Goal: Information Seeking & Learning: Find specific fact

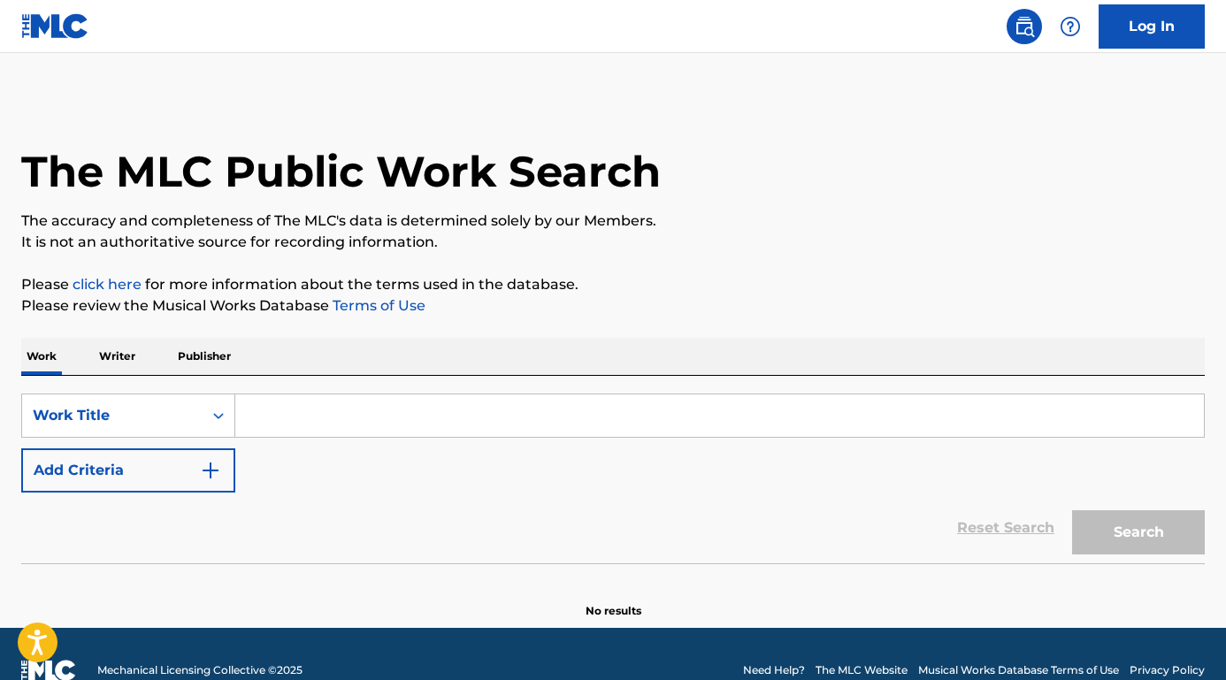
click at [393, 424] on input "Search Form" at bounding box center [719, 415] width 968 height 42
paste input "New Day Will Rise"
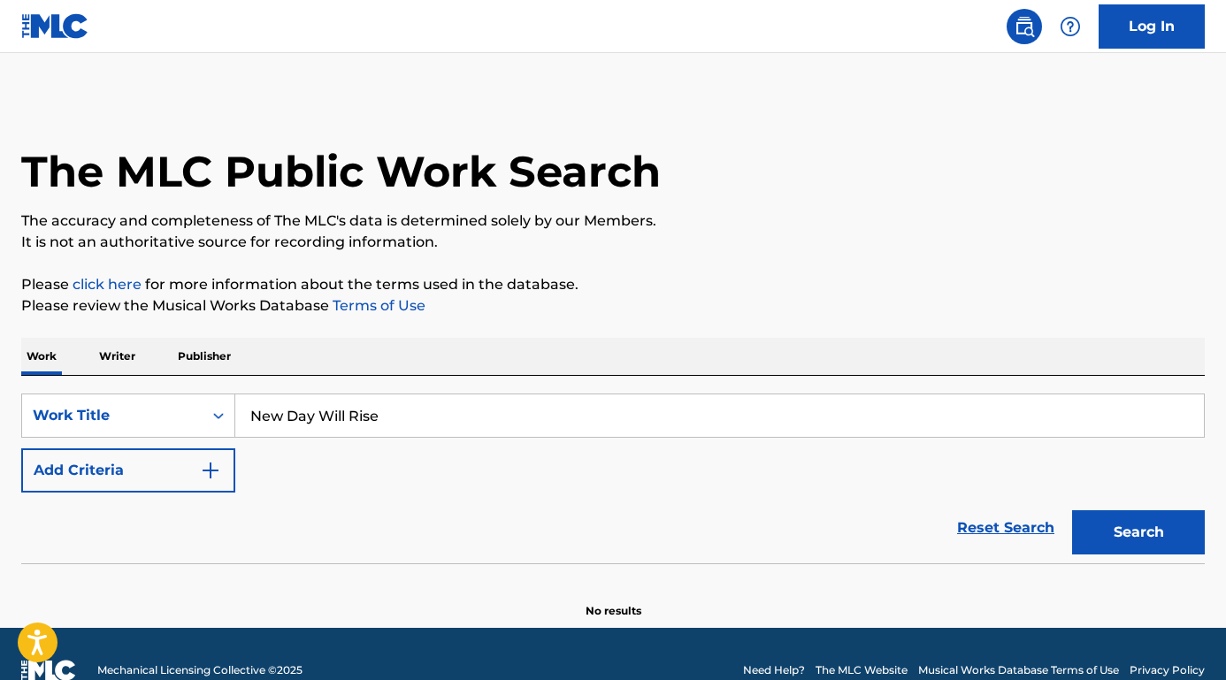
type input "New Day Will Rise"
click at [185, 473] on button "Add Criteria" at bounding box center [128, 470] width 214 height 44
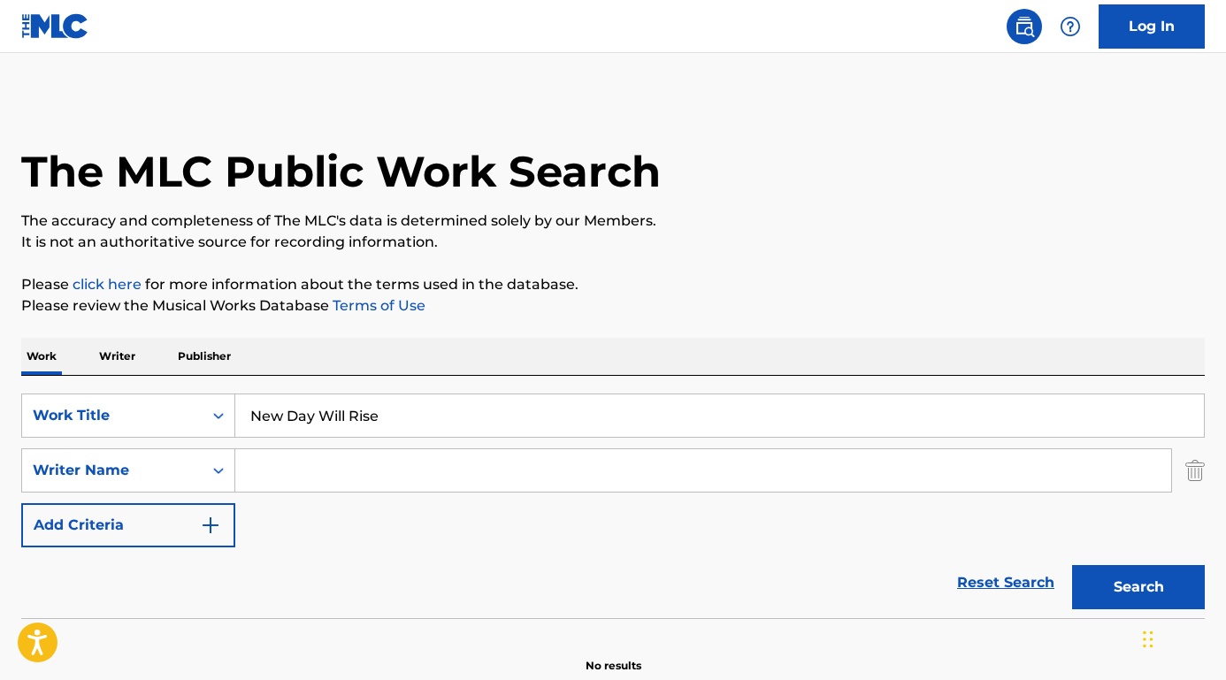
click at [317, 467] on input "Search Form" at bounding box center [703, 470] width 936 height 42
click at [1138, 587] on button "Search" at bounding box center [1138, 587] width 133 height 44
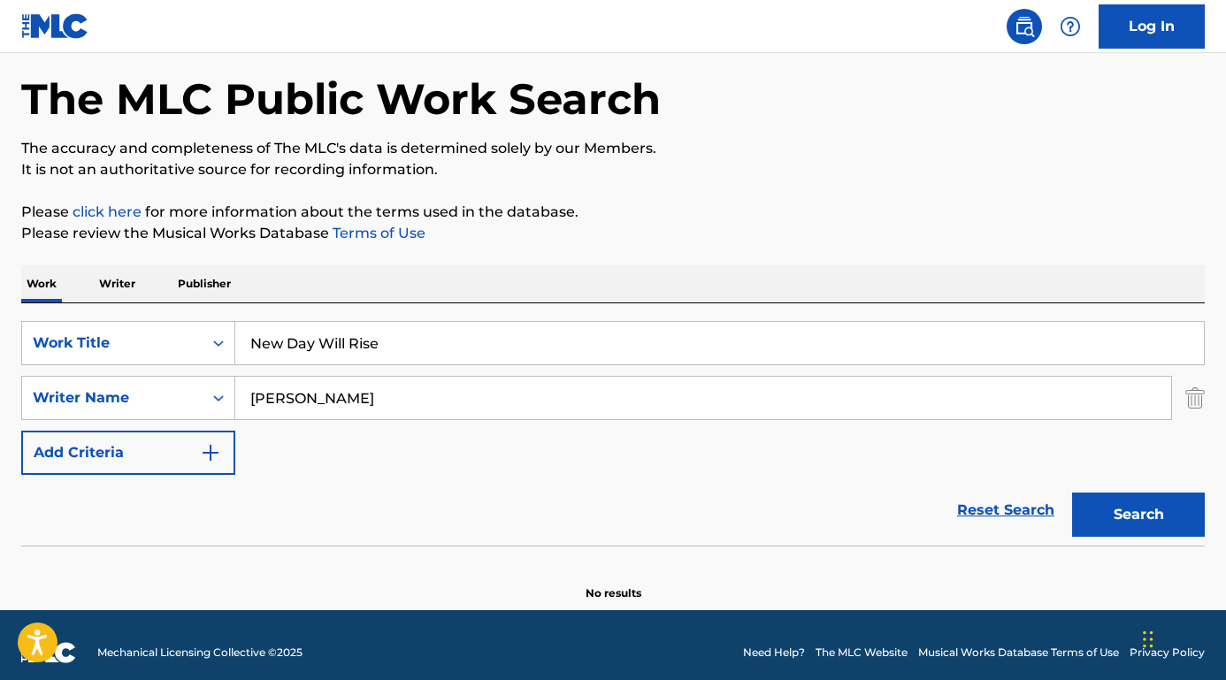
scroll to position [88, 0]
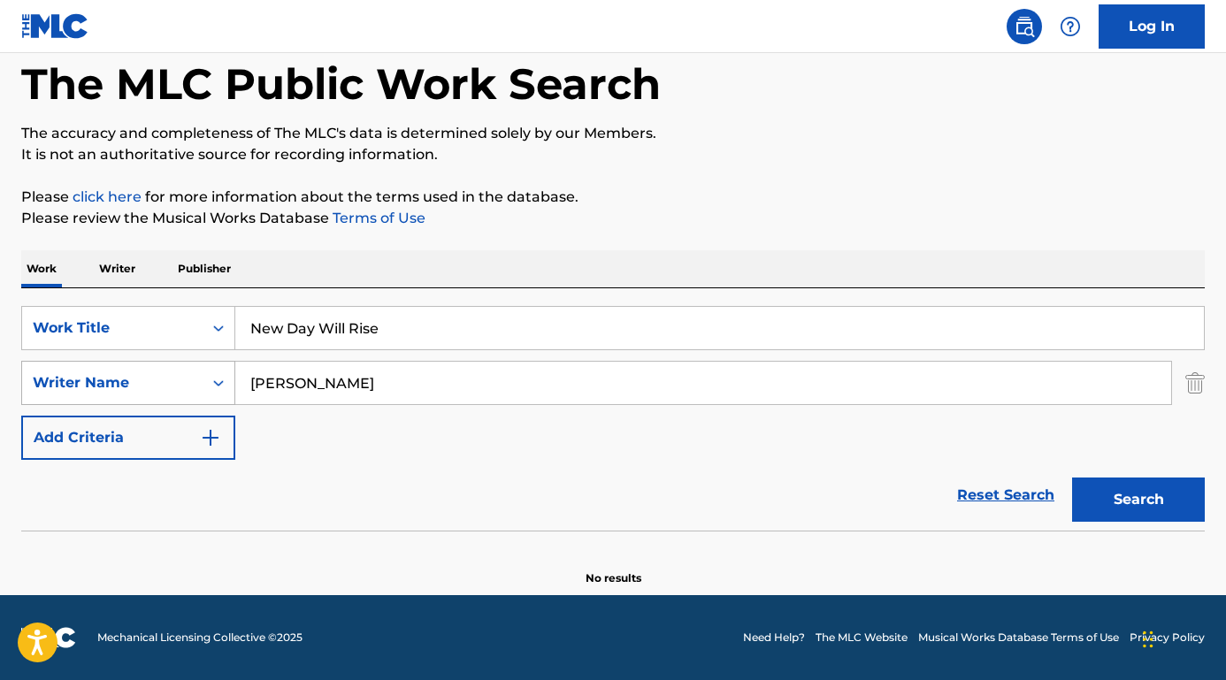
drag, startPoint x: 294, startPoint y: 384, endPoint x: 175, endPoint y: 375, distance: 119.7
click at [175, 375] on div "SearchWithCriteria3719adcc-2134-4137-8775-770926af3236 Writer Name [PERSON_NAME]" at bounding box center [612, 383] width 1183 height 44
click at [1138, 500] on button "Search" at bounding box center [1138, 500] width 133 height 44
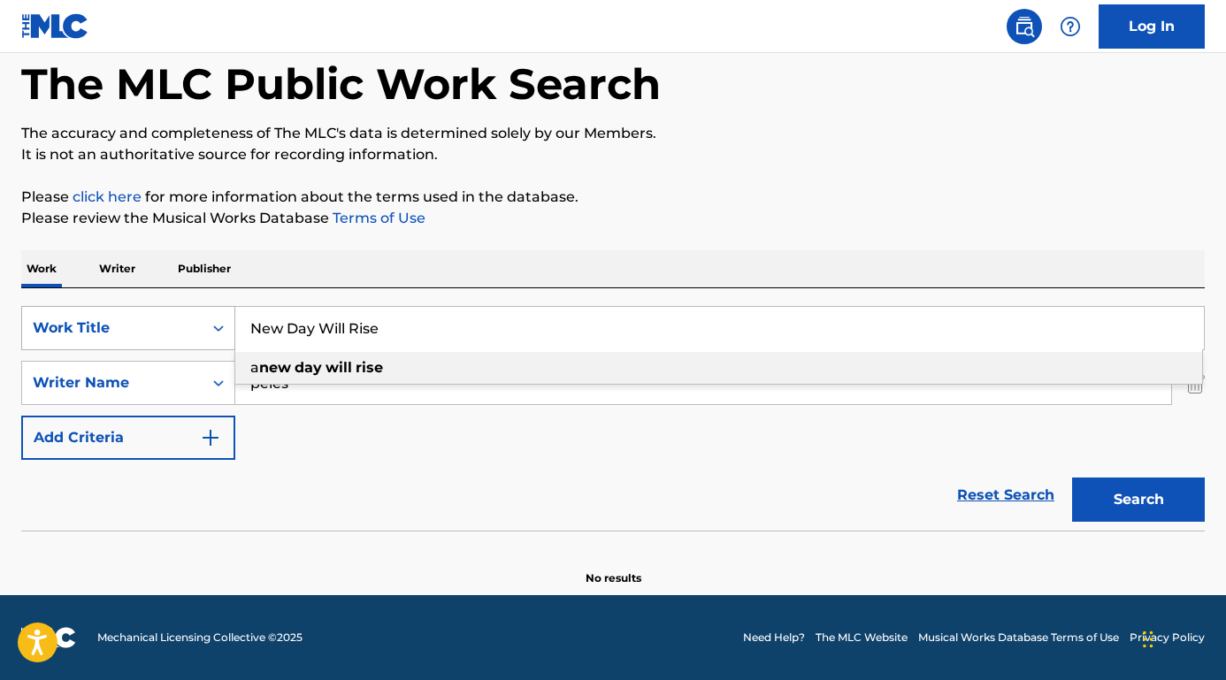
drag, startPoint x: 398, startPoint y: 332, endPoint x: 203, endPoint y: 328, distance: 194.6
click at [203, 328] on div "SearchWithCriteria9ad5b57e-139f-4fdb-872c-e88cf7f5cb10 Work Title New Day Will …" at bounding box center [612, 328] width 1183 height 44
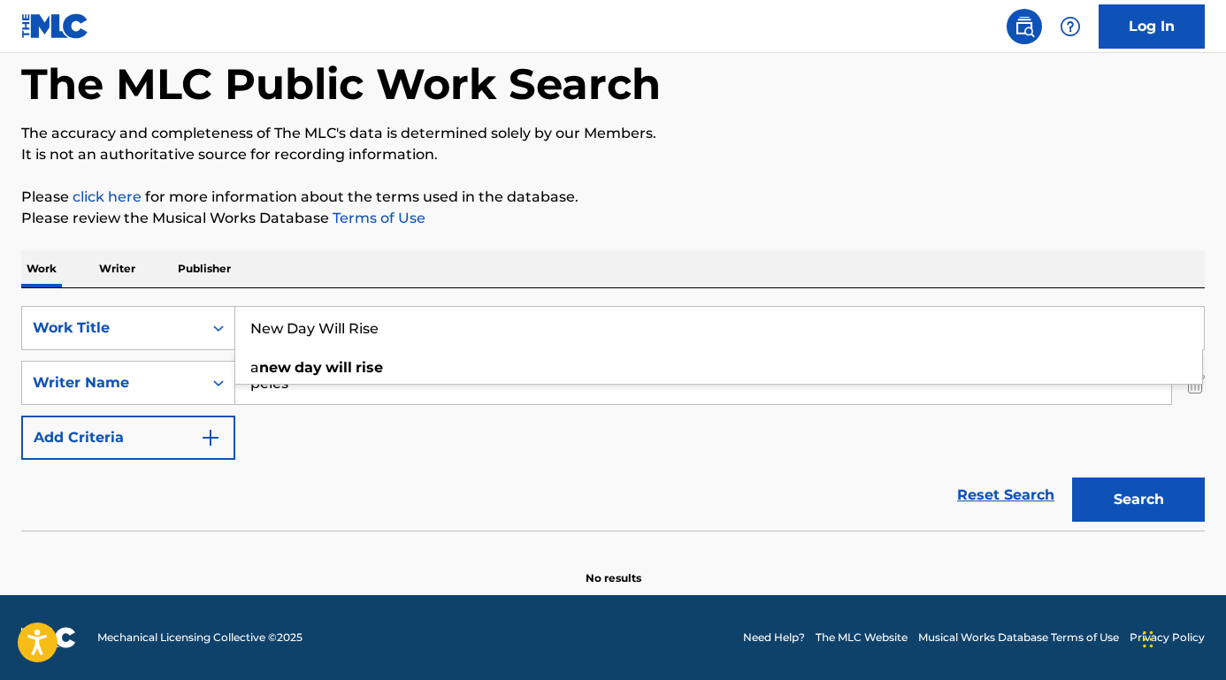
click at [381, 427] on div "SearchWithCriteria9ad5b57e-139f-4fdb-872c-e88cf7f5cb10 Work Title New Day Will …" at bounding box center [612, 383] width 1183 height 154
drag, startPoint x: 338, startPoint y: 391, endPoint x: 229, endPoint y: 386, distance: 108.9
click at [229, 386] on div "SearchWithCriteria3719adcc-2134-4137-8775-770926af3236 Writer Name peles" at bounding box center [612, 383] width 1183 height 44
type input "biran"
click at [1138, 500] on button "Search" at bounding box center [1138, 500] width 133 height 44
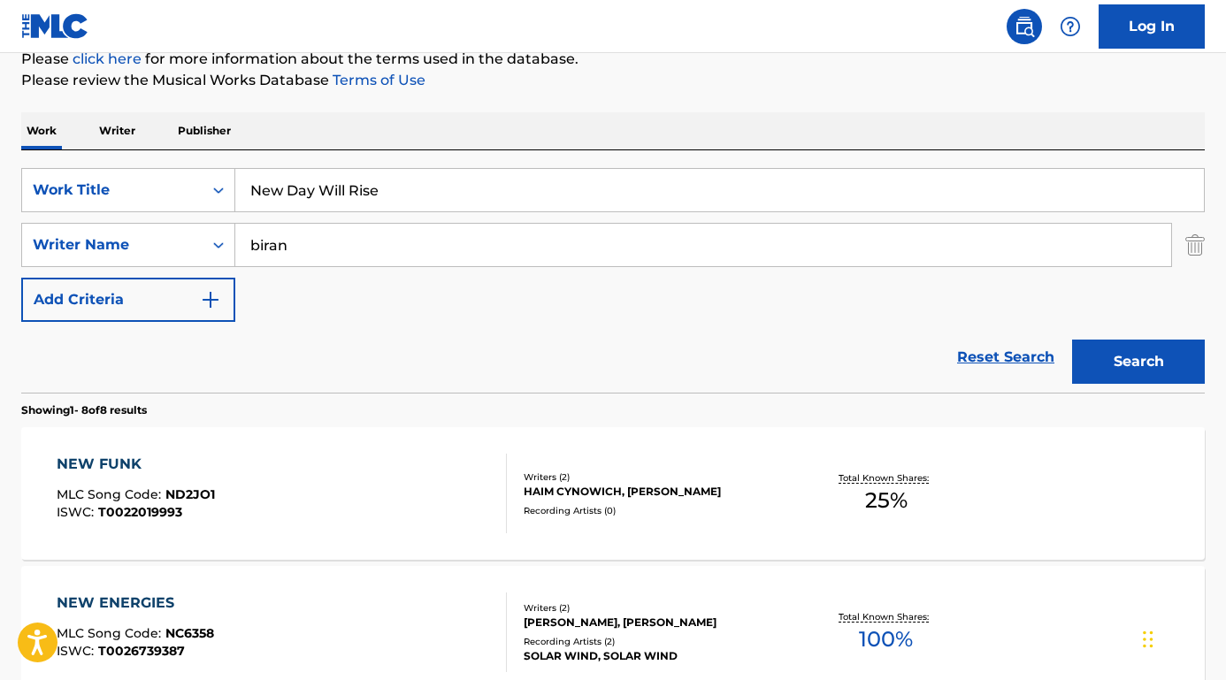
scroll to position [229, 0]
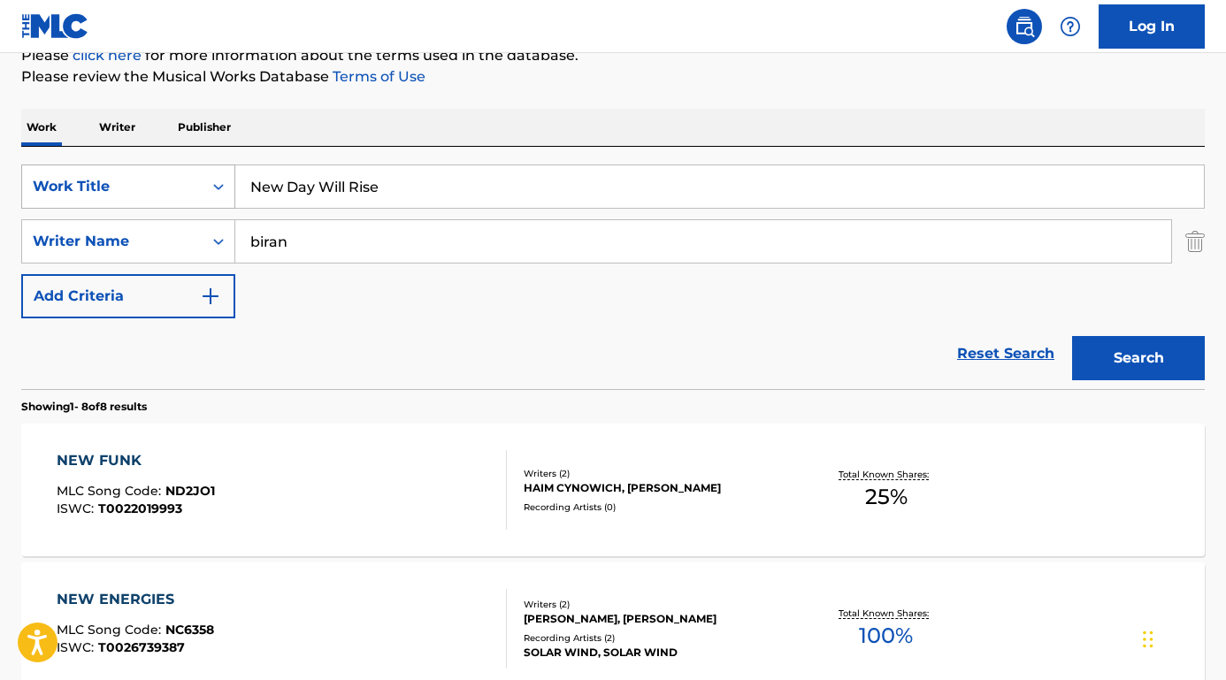
drag, startPoint x: 394, startPoint y: 184, endPoint x: 186, endPoint y: 184, distance: 208.7
click at [186, 184] on div "SearchWithCriteria9ad5b57e-139f-4fdb-872c-e88cf7f5cb10 Work Title New Day Will …" at bounding box center [612, 186] width 1183 height 44
paste input "[PERSON_NAME]"
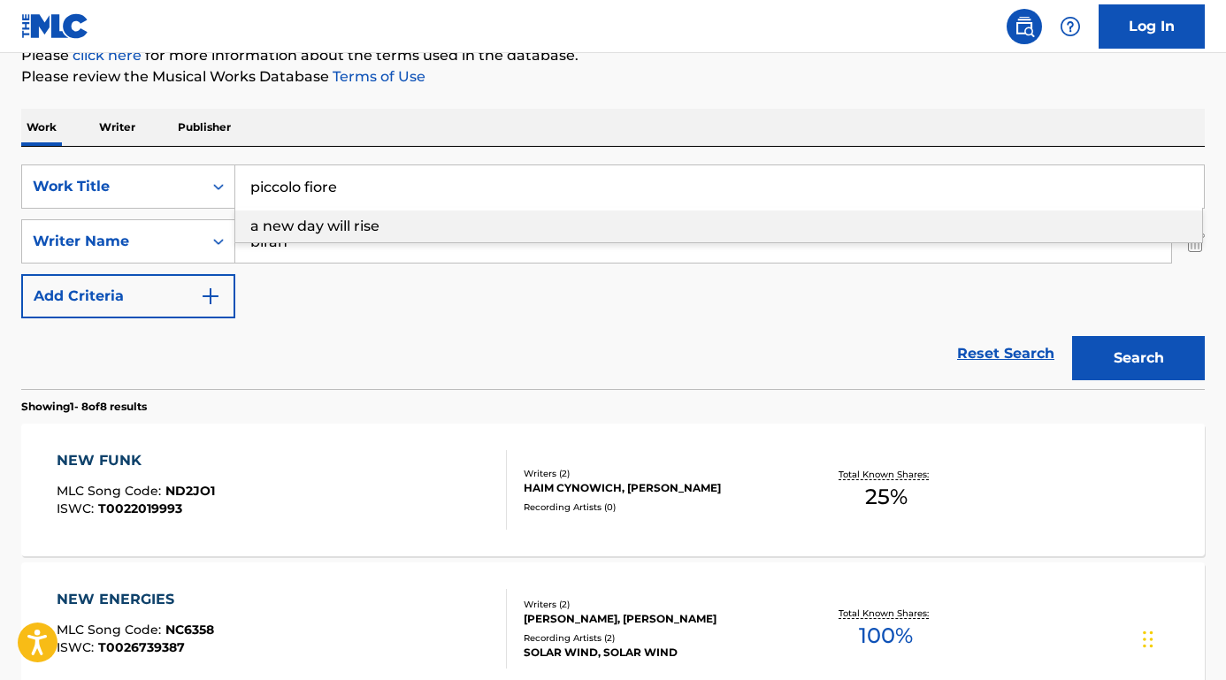
type input "piccolo fiore"
click at [354, 127] on div "Work Writer Publisher" at bounding box center [612, 127] width 1183 height 37
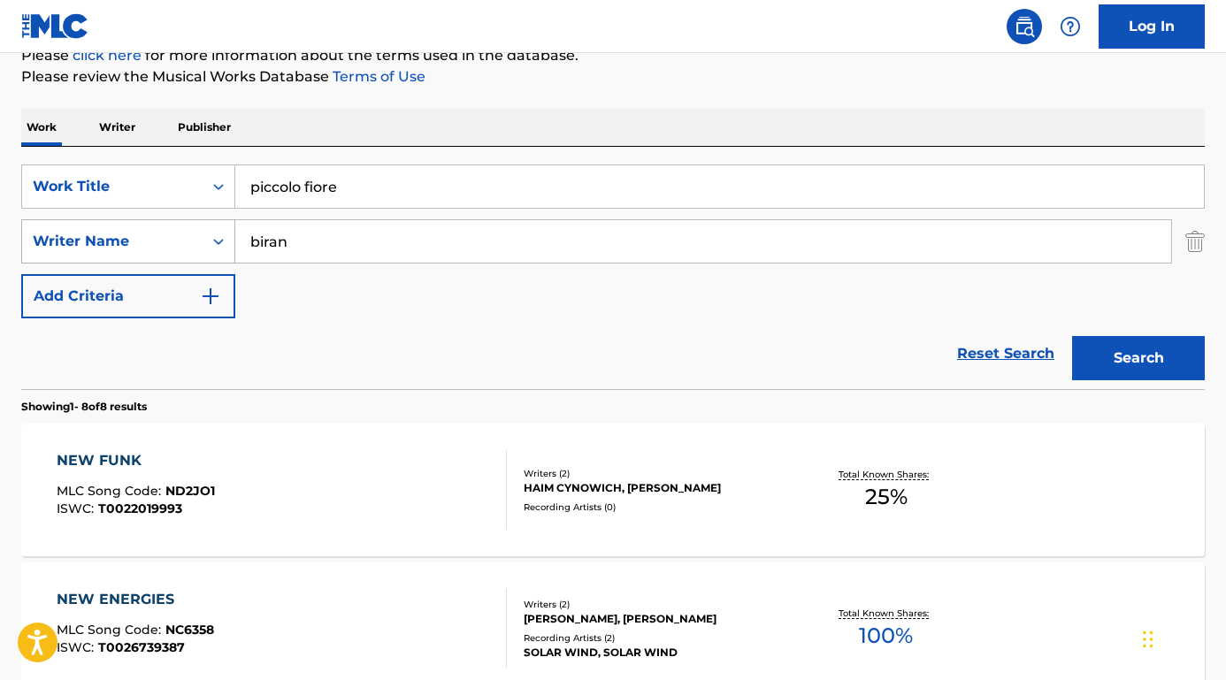
drag, startPoint x: 305, startPoint y: 249, endPoint x: 126, endPoint y: 227, distance: 180.0
click at [126, 227] on div "SearchWithCriteria3719adcc-2134-4137-8775-770926af3236 Writer Name [PERSON_NAME]" at bounding box center [612, 241] width 1183 height 44
click at [1138, 358] on button "Search" at bounding box center [1138, 358] width 133 height 44
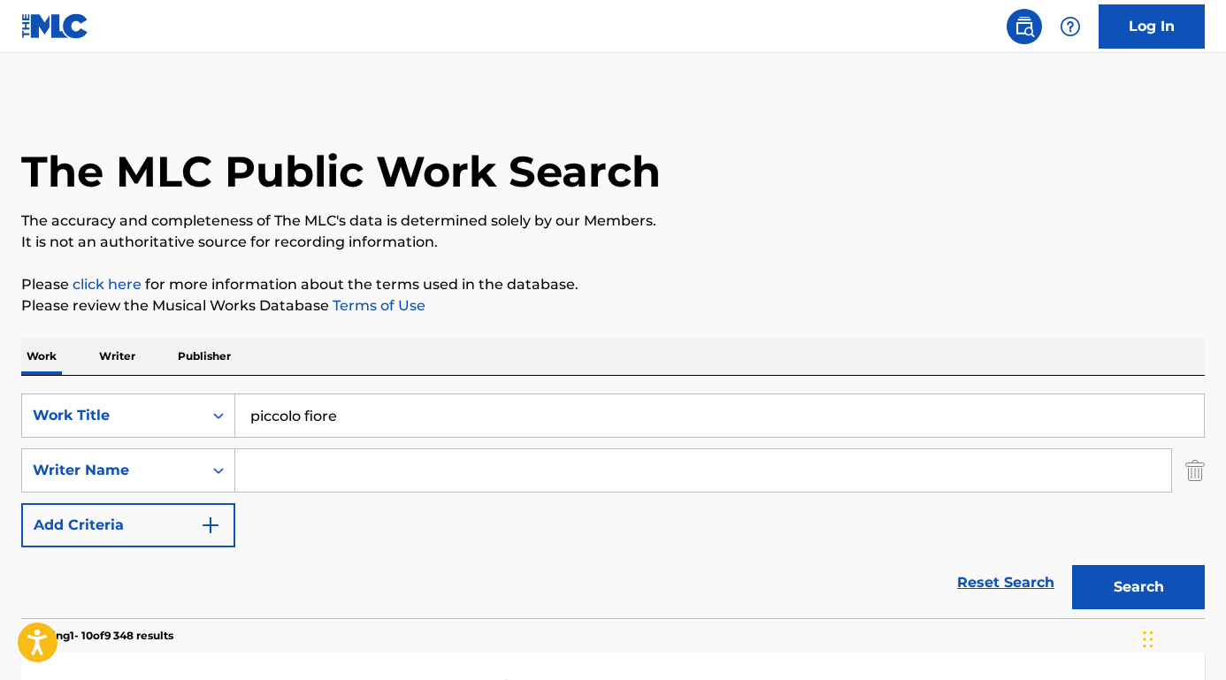
scroll to position [0, 0]
click at [292, 462] on input "Search Form" at bounding box center [703, 470] width 936 height 42
paste input "[PERSON_NAME]"
type input "[PERSON_NAME]"
click at [1138, 587] on button "Search" at bounding box center [1138, 587] width 133 height 44
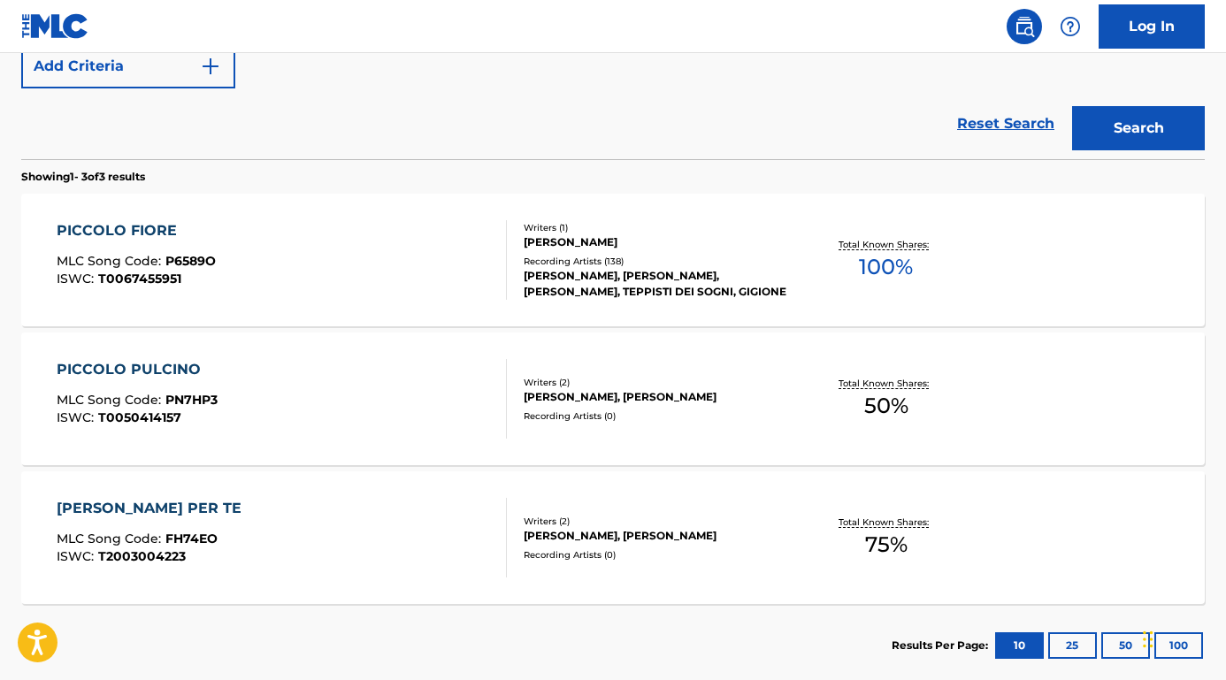
scroll to position [504, 0]
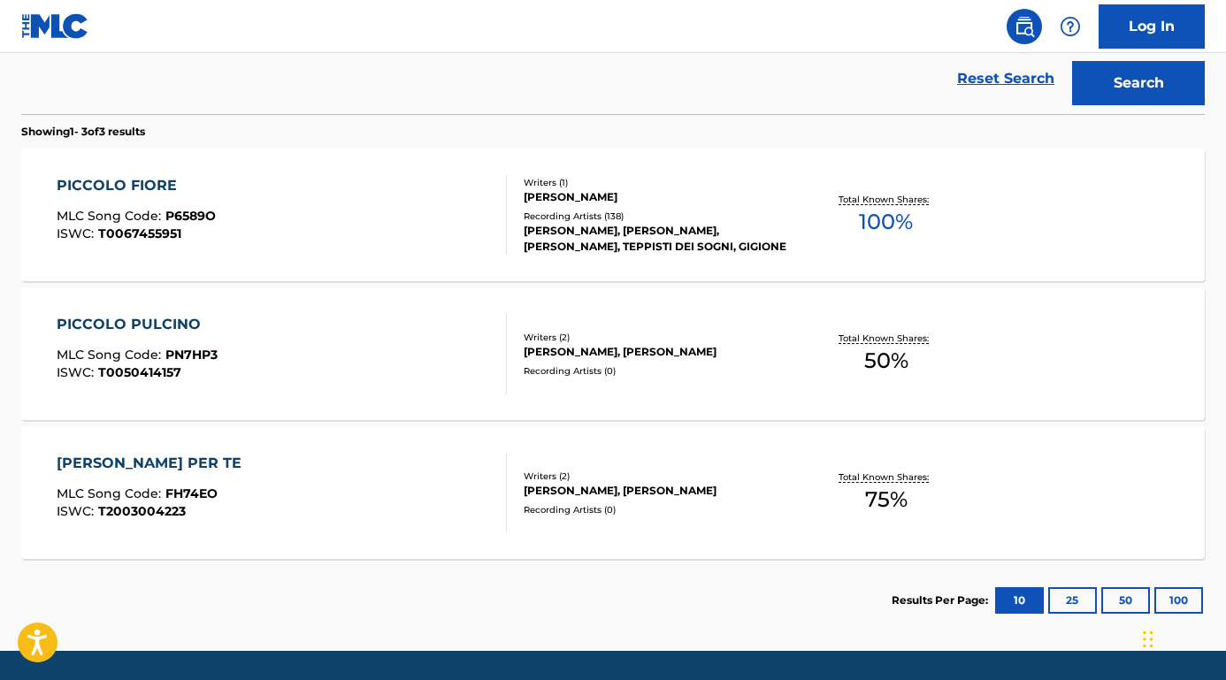
click at [118, 183] on div "PICCOLO FIORE" at bounding box center [136, 185] width 159 height 21
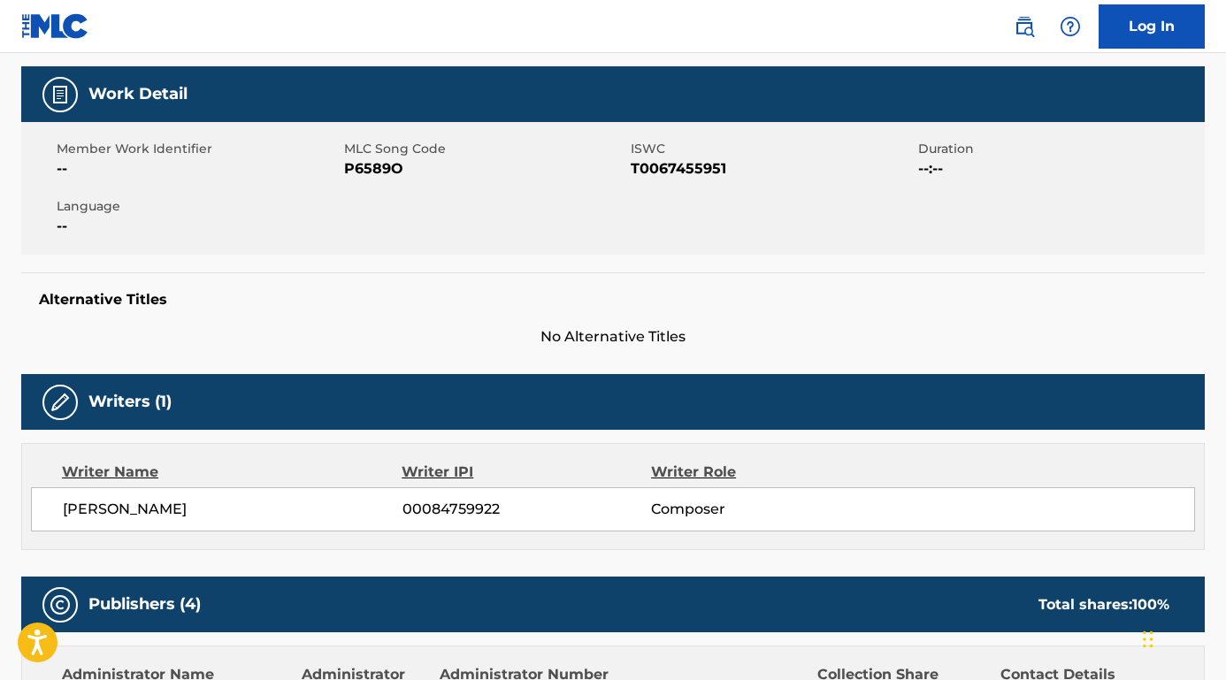
scroll to position [416, 0]
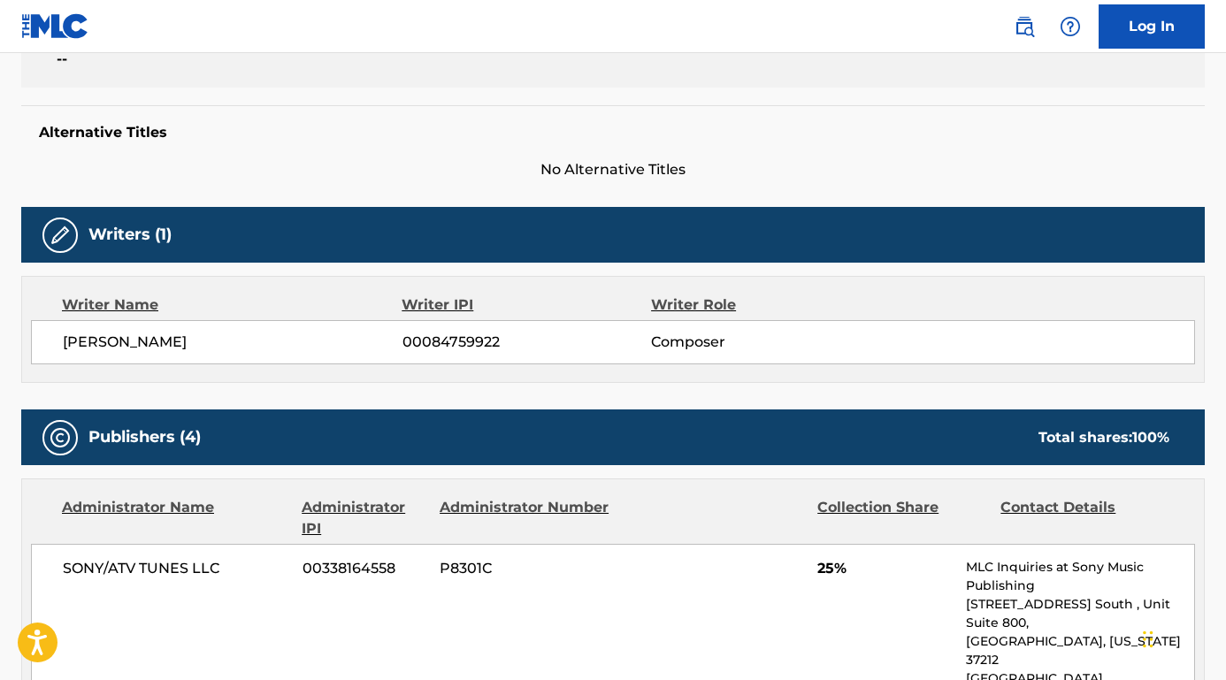
drag, startPoint x: 230, startPoint y: 337, endPoint x: 51, endPoint y: 341, distance: 178.7
click at [51, 341] on div "[PERSON_NAME] 00084759922 Composer" at bounding box center [613, 342] width 1164 height 44
copy span "[PERSON_NAME]"
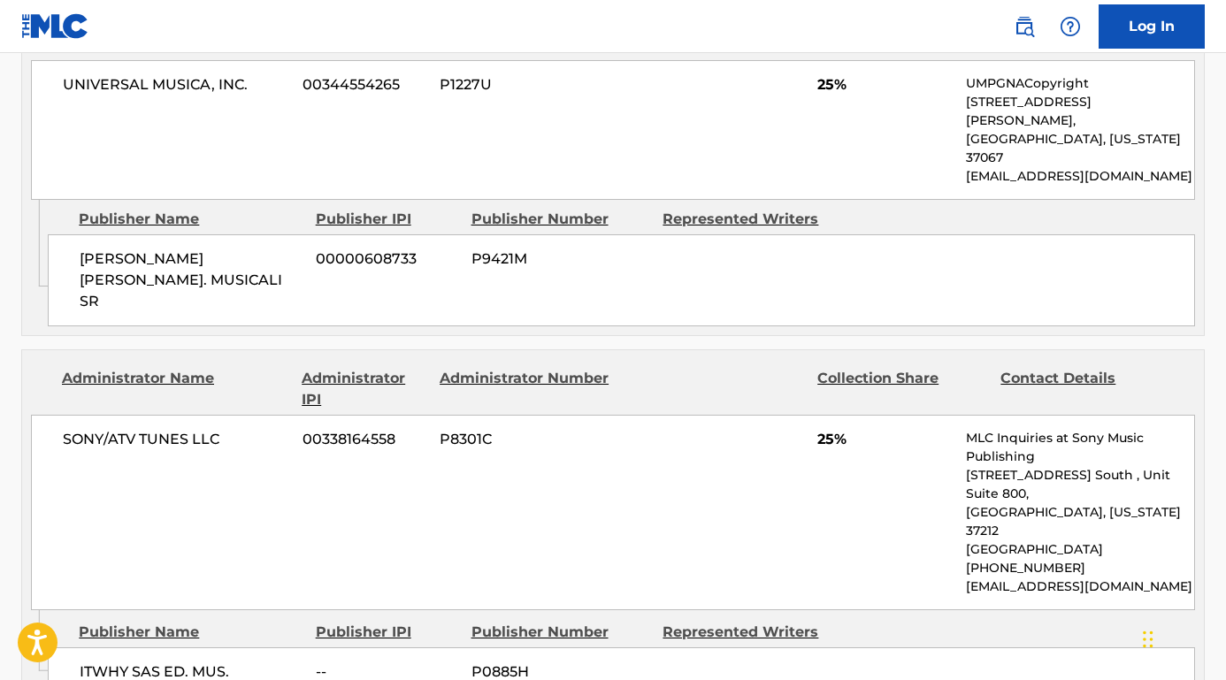
scroll to position [1570, 0]
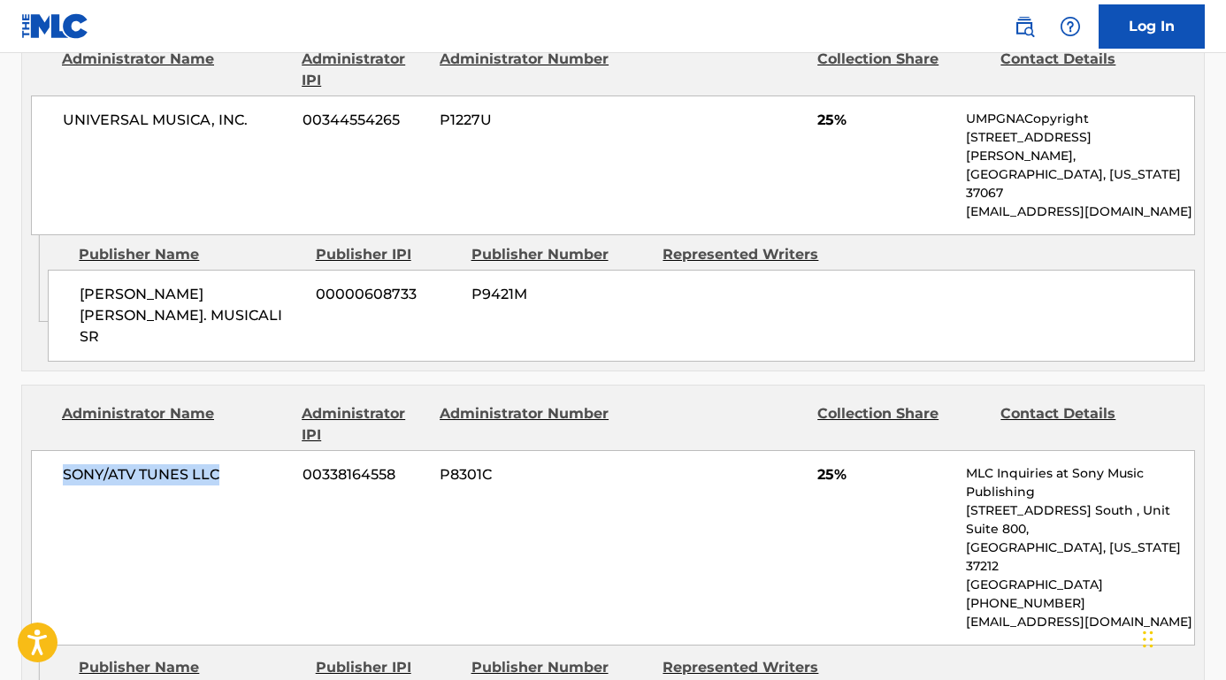
drag, startPoint x: 231, startPoint y: 353, endPoint x: 65, endPoint y: 355, distance: 166.3
click at [65, 464] on span "SONY/ATV TUNES LLC" at bounding box center [176, 474] width 226 height 21
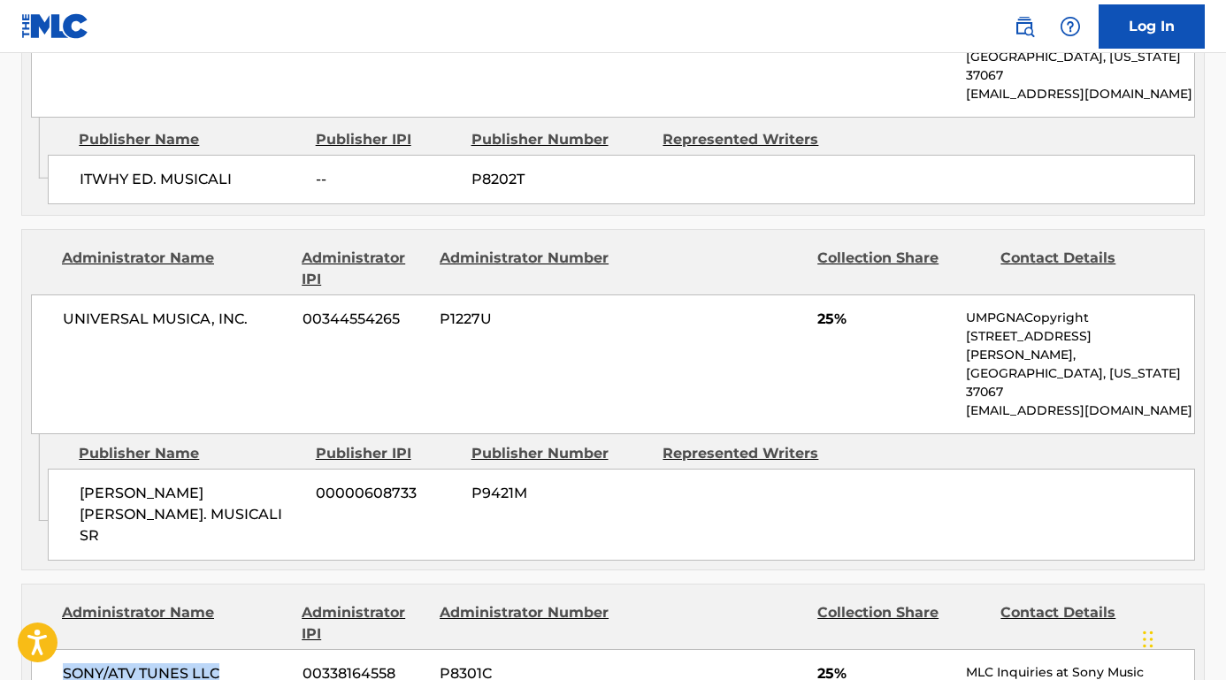
scroll to position [1357, 0]
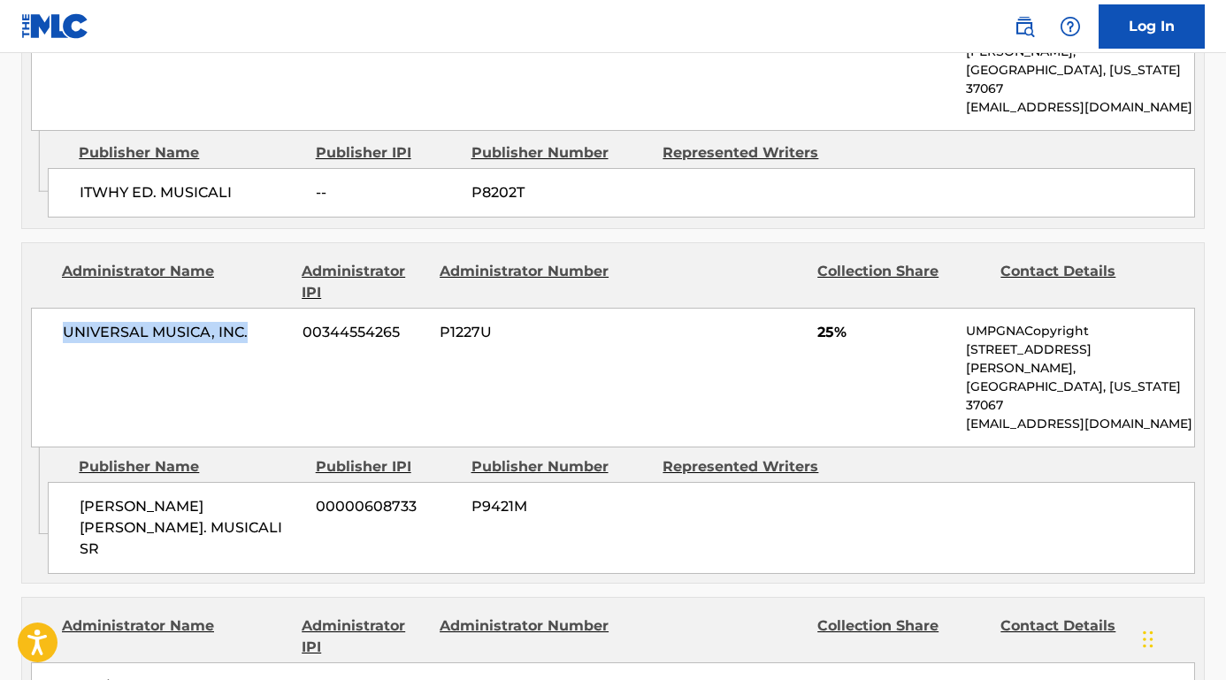
drag, startPoint x: 248, startPoint y: 277, endPoint x: 52, endPoint y: 275, distance: 196.3
click at [52, 308] on div "UNIVERSAL MUSICA, INC. 00344554265 P1227U 25% UMPGNACopyright [STREET_ADDRESS][…" at bounding box center [613, 378] width 1164 height 140
copy span "UNIVERSAL MUSICA, INC."
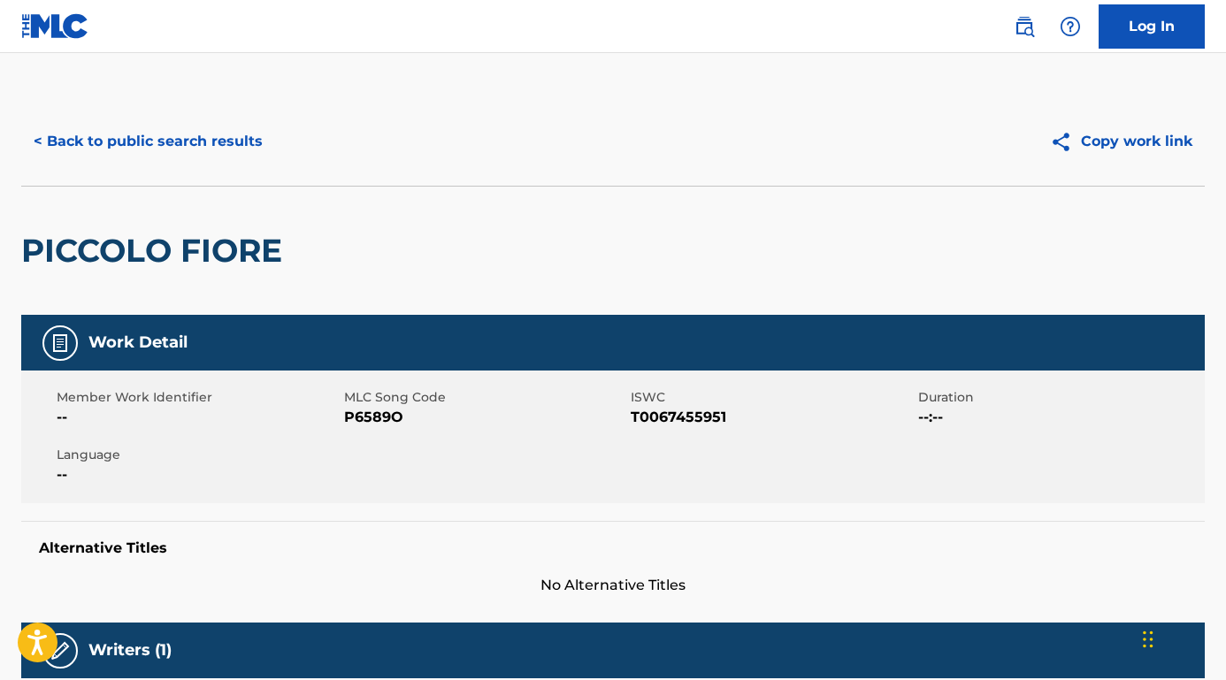
scroll to position [0, 0]
drag, startPoint x: 432, startPoint y: 422, endPoint x: 346, endPoint y: 420, distance: 86.7
click at [346, 420] on span "P6589O" at bounding box center [485, 417] width 283 height 21
copy span "P6589O"
drag, startPoint x: 736, startPoint y: 421, endPoint x: 632, endPoint y: 420, distance: 103.5
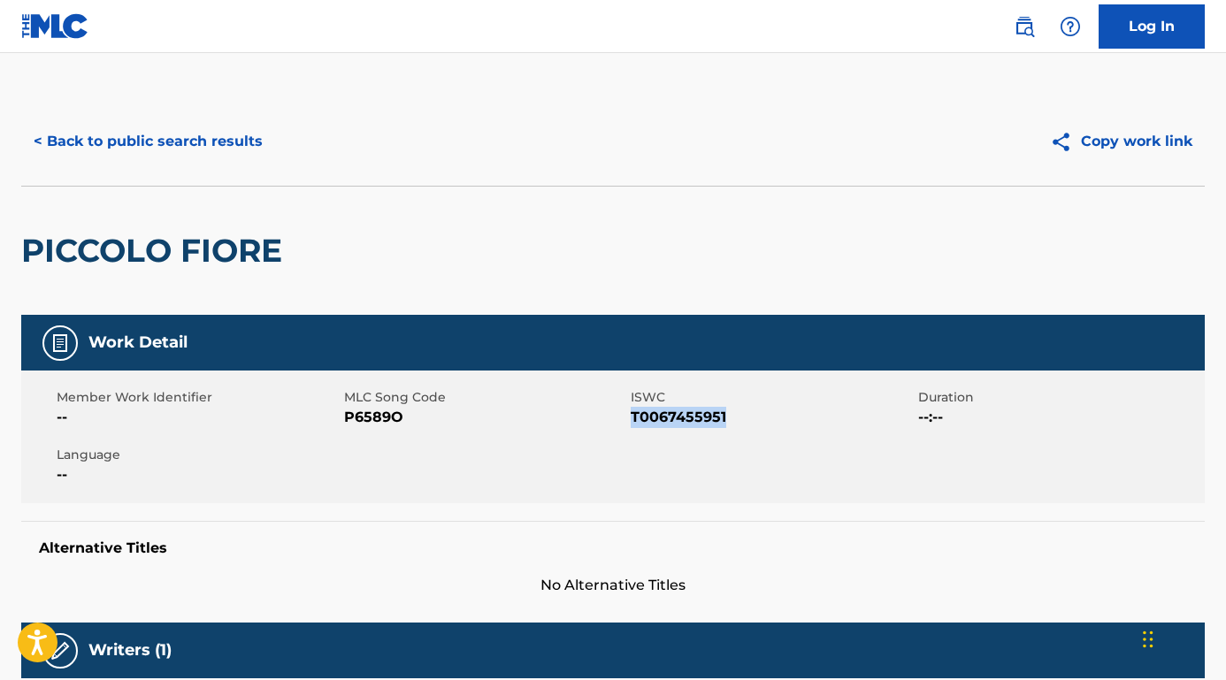
click at [632, 420] on span "T0067455951" at bounding box center [771, 417] width 283 height 21
copy span "T0067455951"
